Goal: Find specific page/section

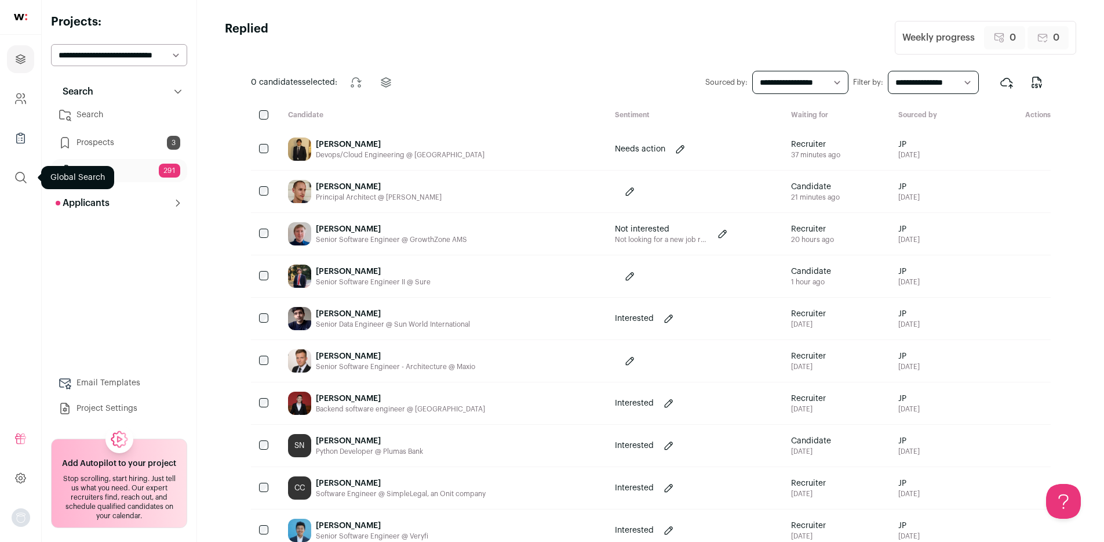
click at [20, 180] on icon "submit" at bounding box center [21, 177] width 10 height 10
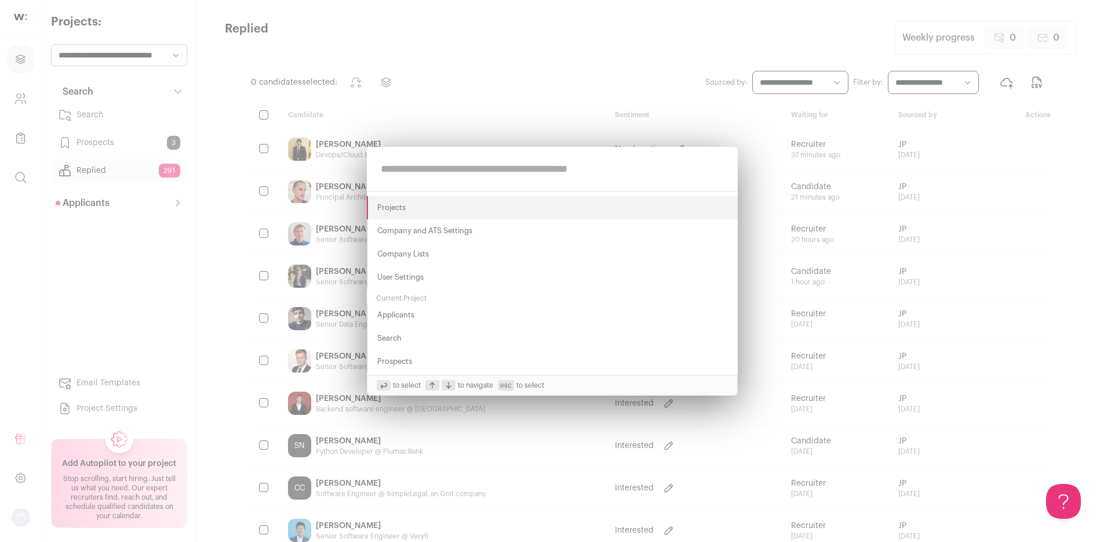
click at [415, 170] on input "text" at bounding box center [552, 169] width 371 height 44
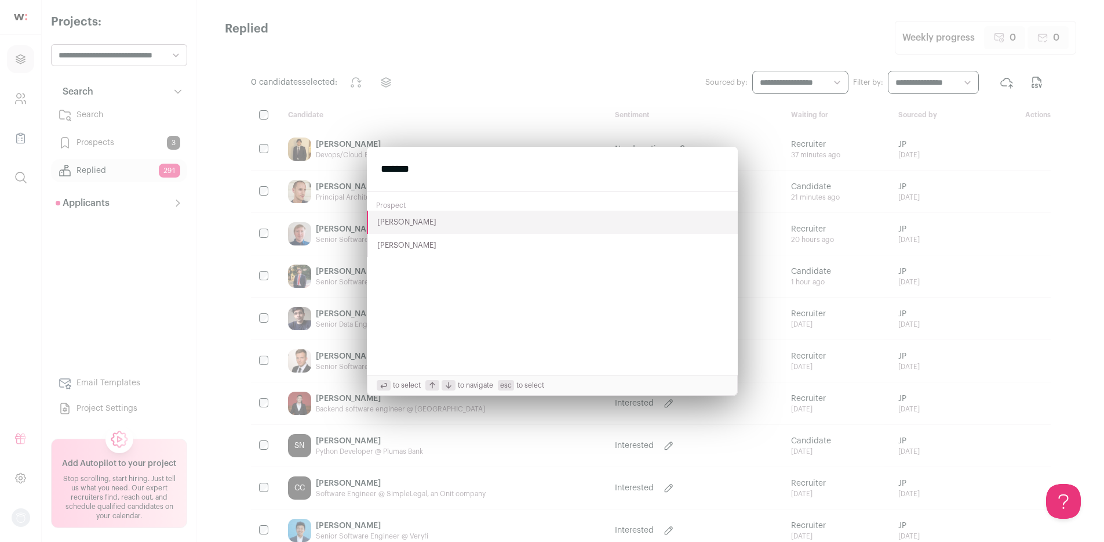
type input "*******"
click at [435, 253] on button "[PERSON_NAME]" at bounding box center [552, 245] width 371 height 23
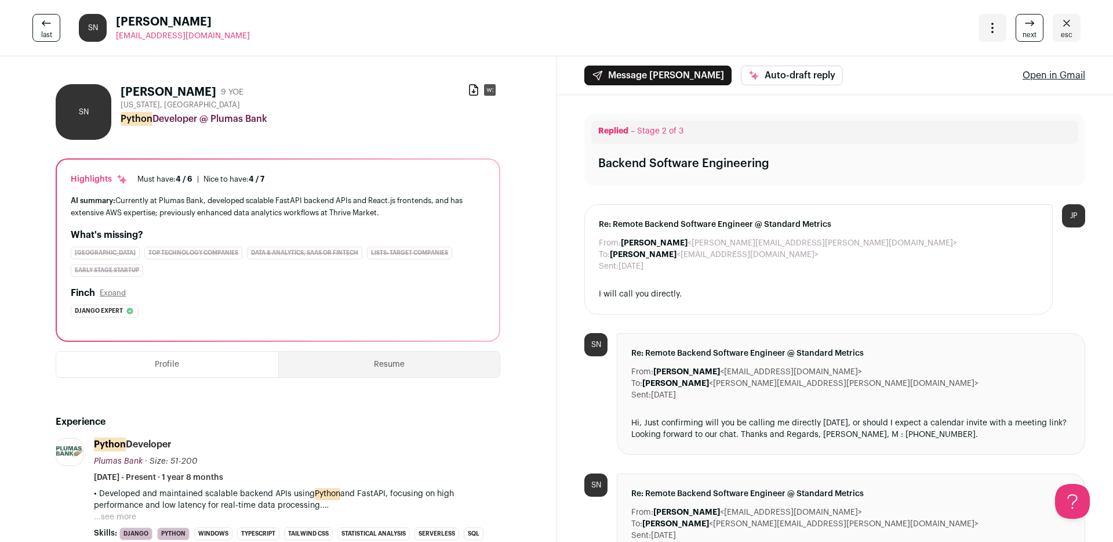
click at [182, 87] on h1 "[PERSON_NAME]" at bounding box center [169, 92] width 96 height 16
click at [181, 88] on h1 "[PERSON_NAME]" at bounding box center [169, 92] width 96 height 16
copy div "[PERSON_NAME]"
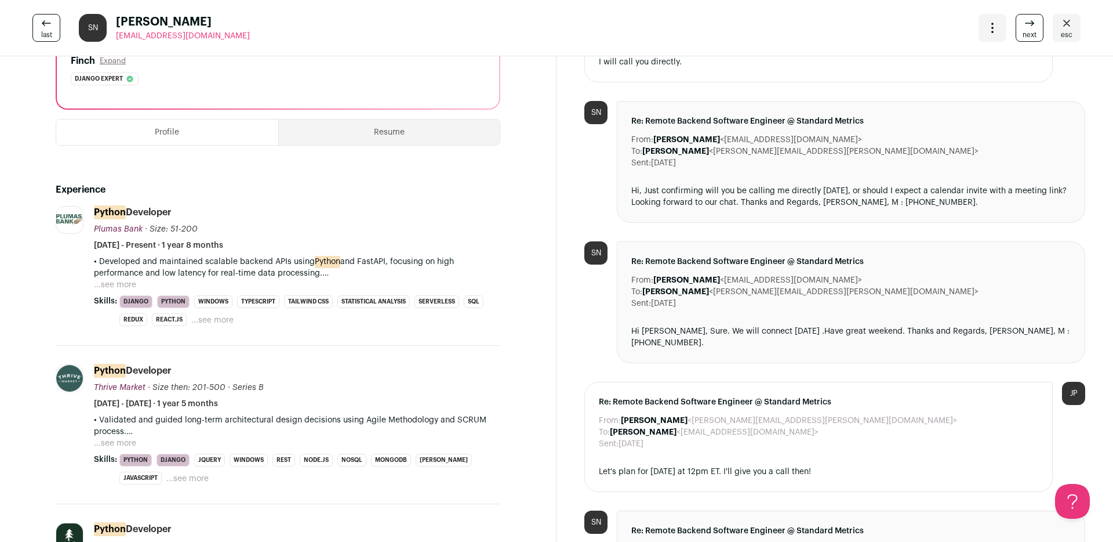
scroll to position [198, 0]
